Goal: Find specific page/section: Find specific page/section

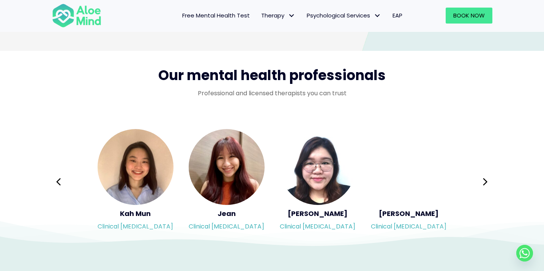
scroll to position [1196, 0]
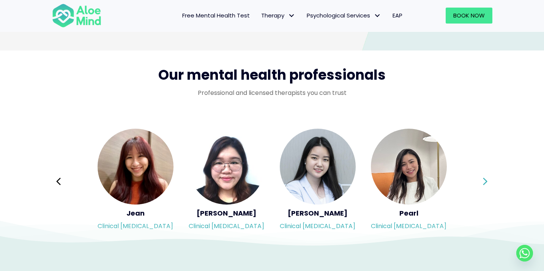
click at [488, 183] on icon at bounding box center [485, 181] width 5 height 14
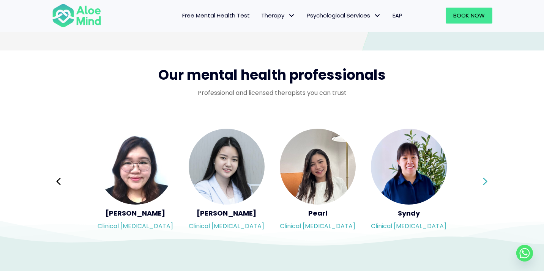
click at [488, 183] on icon at bounding box center [485, 181] width 5 height 14
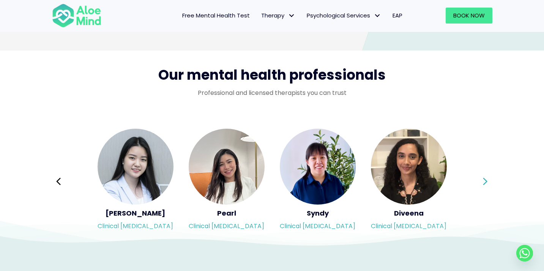
click at [488, 183] on icon at bounding box center [485, 181] width 5 height 14
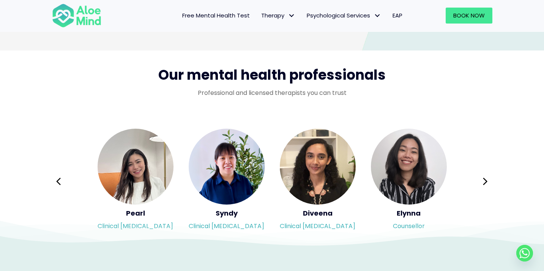
click at [321, 163] on img "Slide 16 of 3" at bounding box center [318, 167] width 76 height 76
